Goal: Navigation & Orientation: Find specific page/section

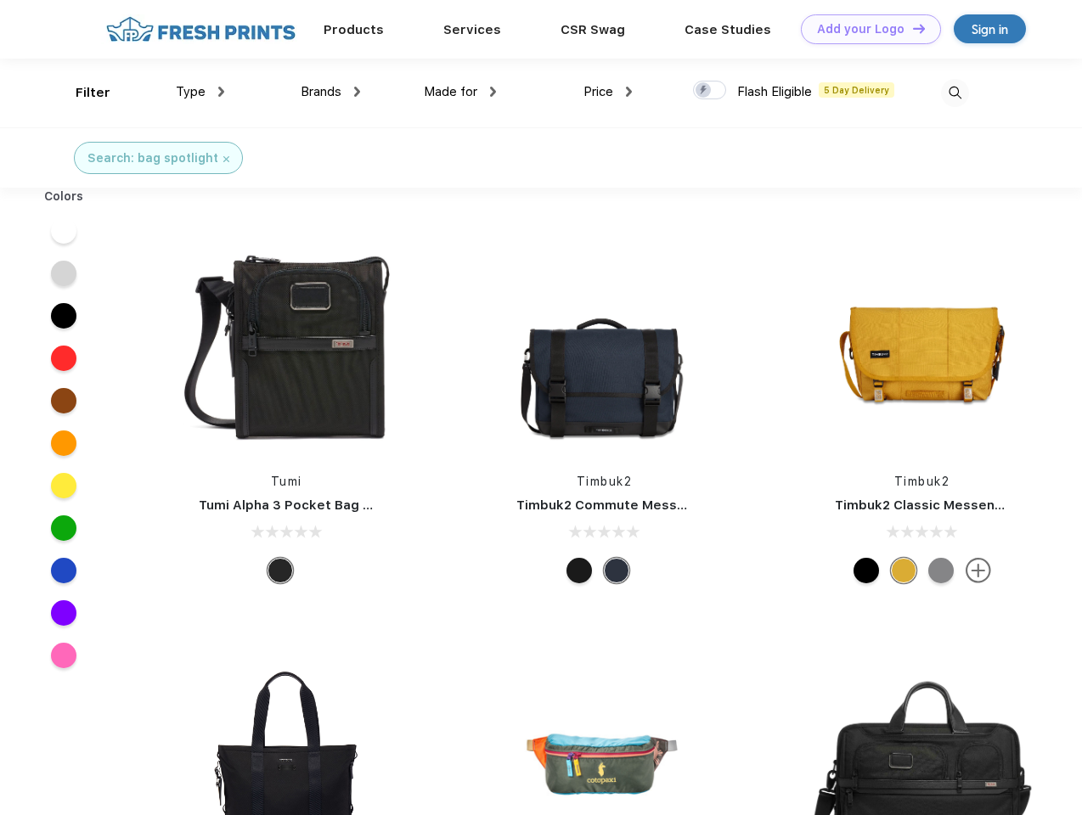
click at [865, 29] on link "Add your Logo Design Tool" at bounding box center [871, 29] width 140 height 30
click at [0, 0] on div "Design Tool" at bounding box center [0, 0] width 0 height 0
click at [911, 28] on link "Add your Logo Design Tool" at bounding box center [871, 29] width 140 height 30
click at [82, 93] on div "Filter" at bounding box center [93, 93] width 35 height 20
click at [200, 92] on span "Type" at bounding box center [191, 91] width 30 height 15
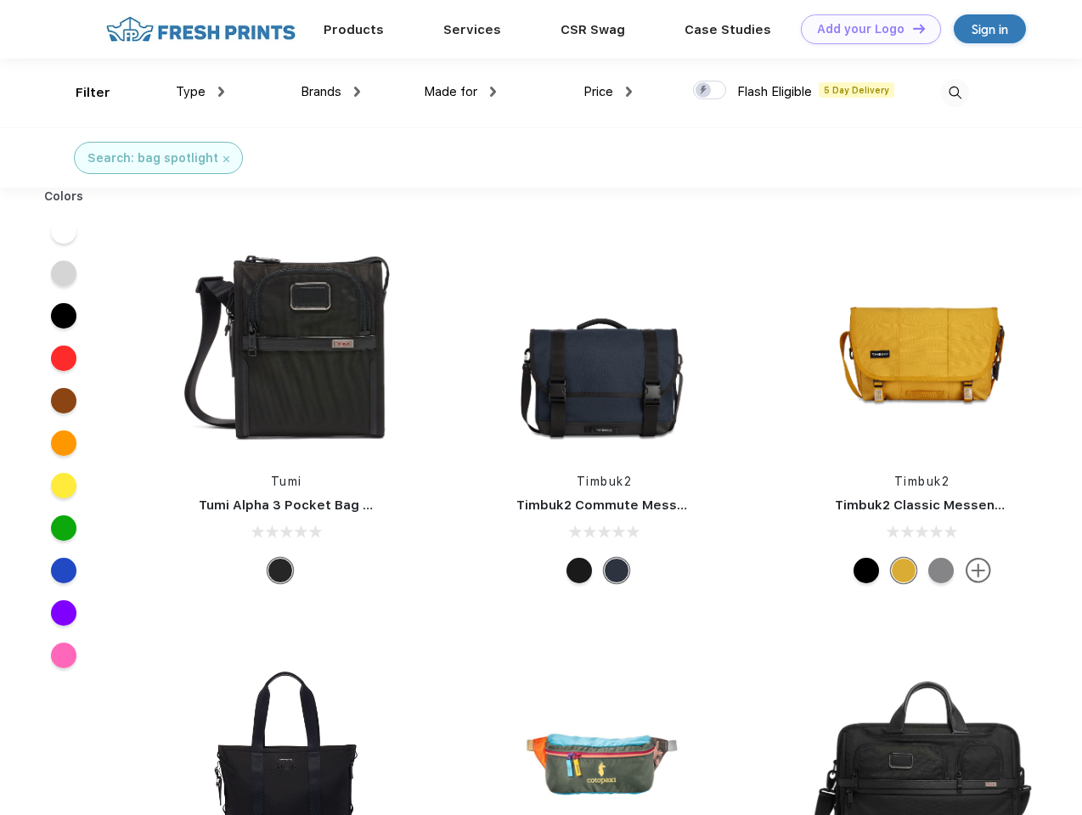
click at [330, 92] on span "Brands" at bounding box center [321, 91] width 41 height 15
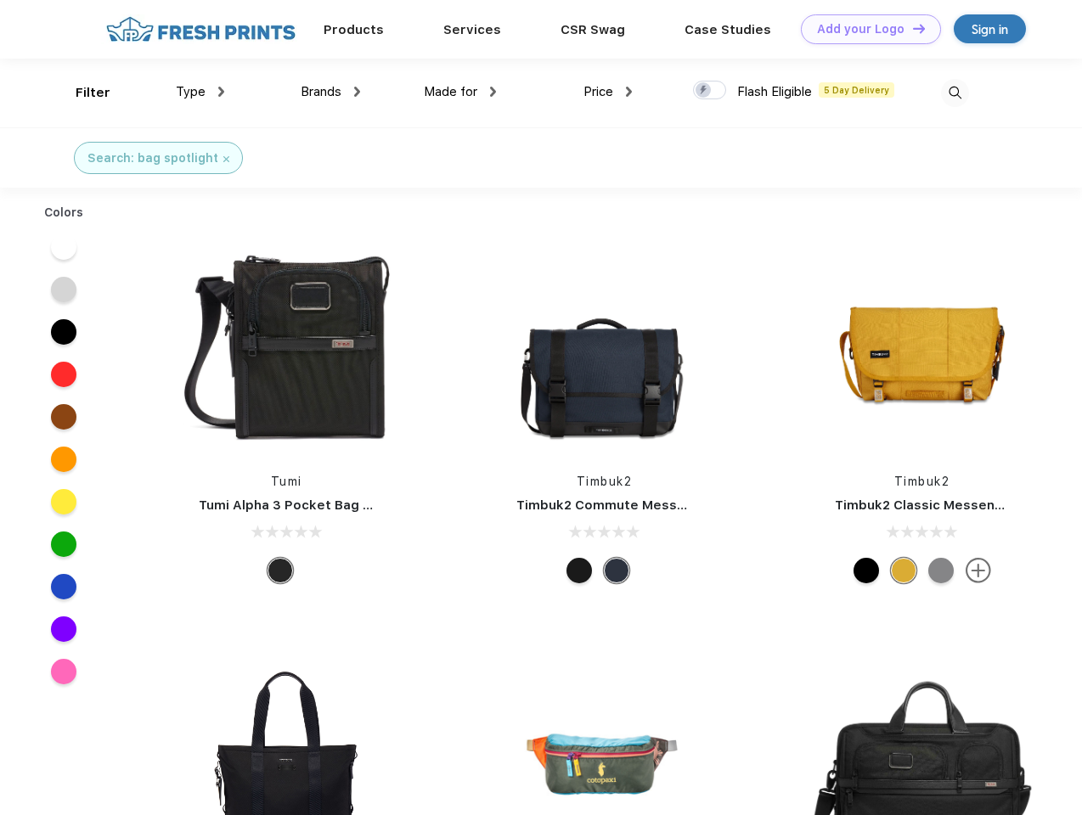
click at [460, 92] on span "Made for" at bounding box center [451, 91] width 54 height 15
click at [608, 92] on span "Price" at bounding box center [599, 91] width 30 height 15
click at [710, 91] on div at bounding box center [709, 90] width 33 height 19
click at [704, 91] on input "checkbox" at bounding box center [698, 85] width 11 height 11
click at [955, 93] on img at bounding box center [955, 93] width 28 height 28
